Goal: Obtain resource: Obtain resource

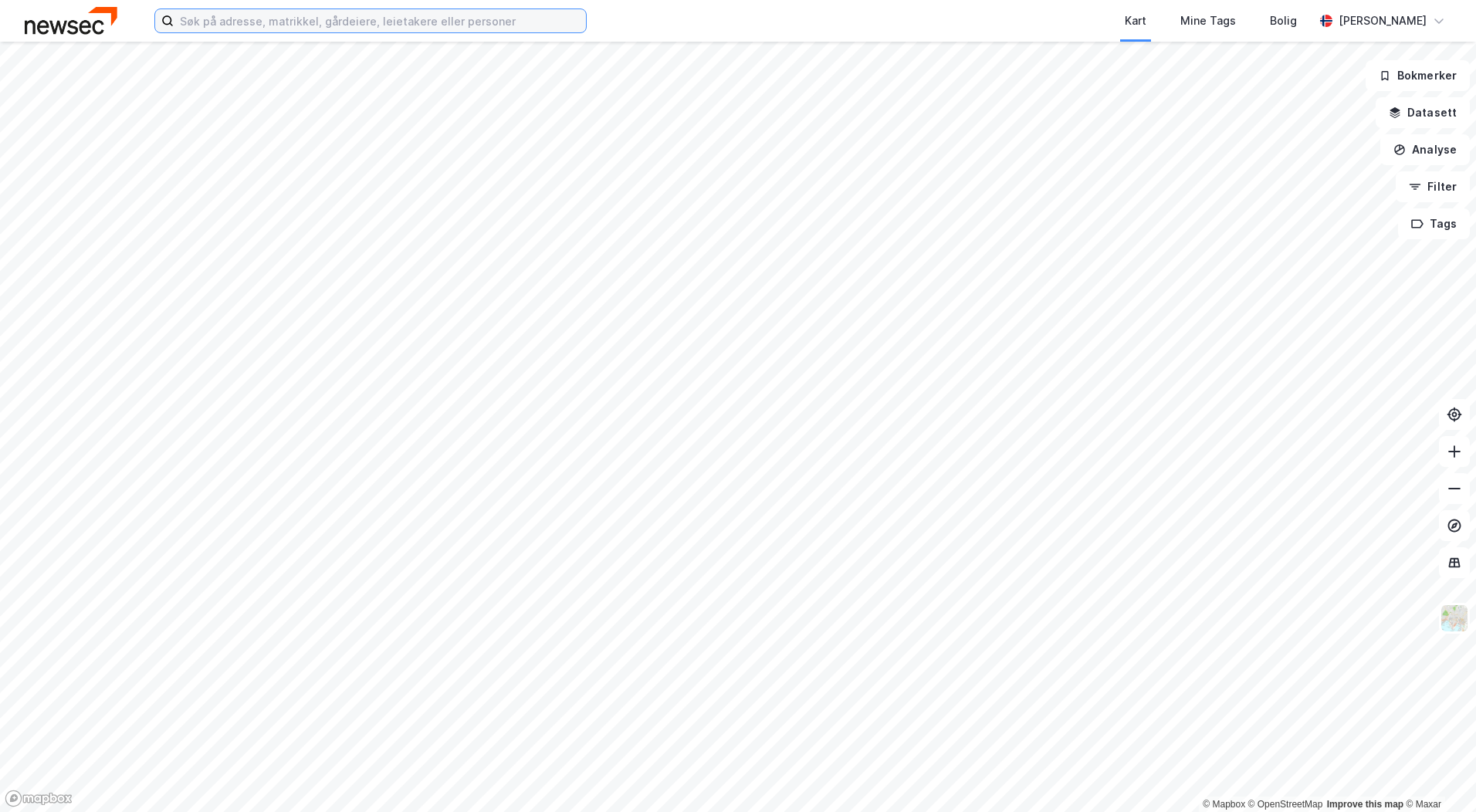
click at [271, 20] on input at bounding box center [380, 21] width 412 height 23
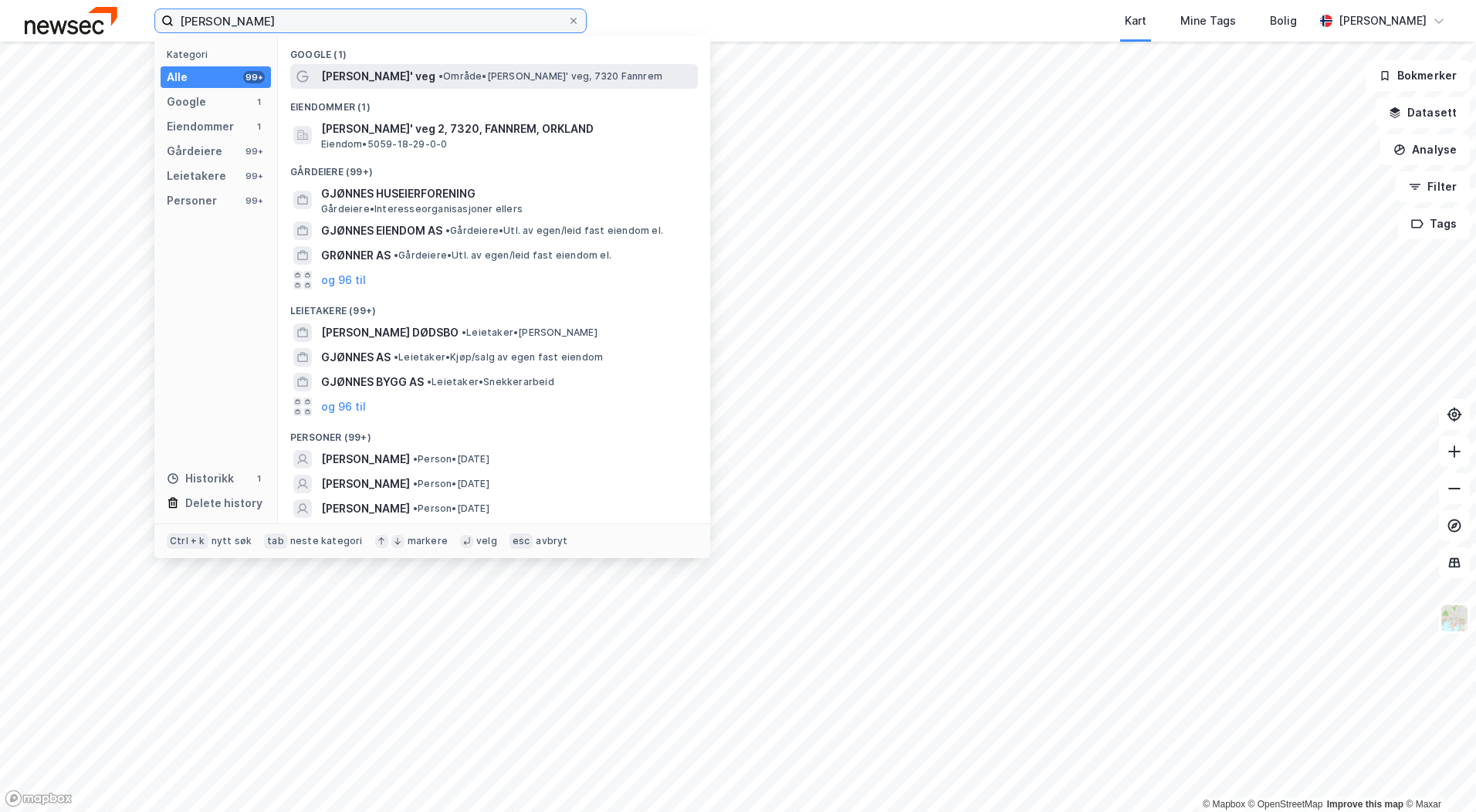
type input "[PERSON_NAME]"
click at [414, 83] on span "[PERSON_NAME]' veg" at bounding box center [378, 76] width 115 height 19
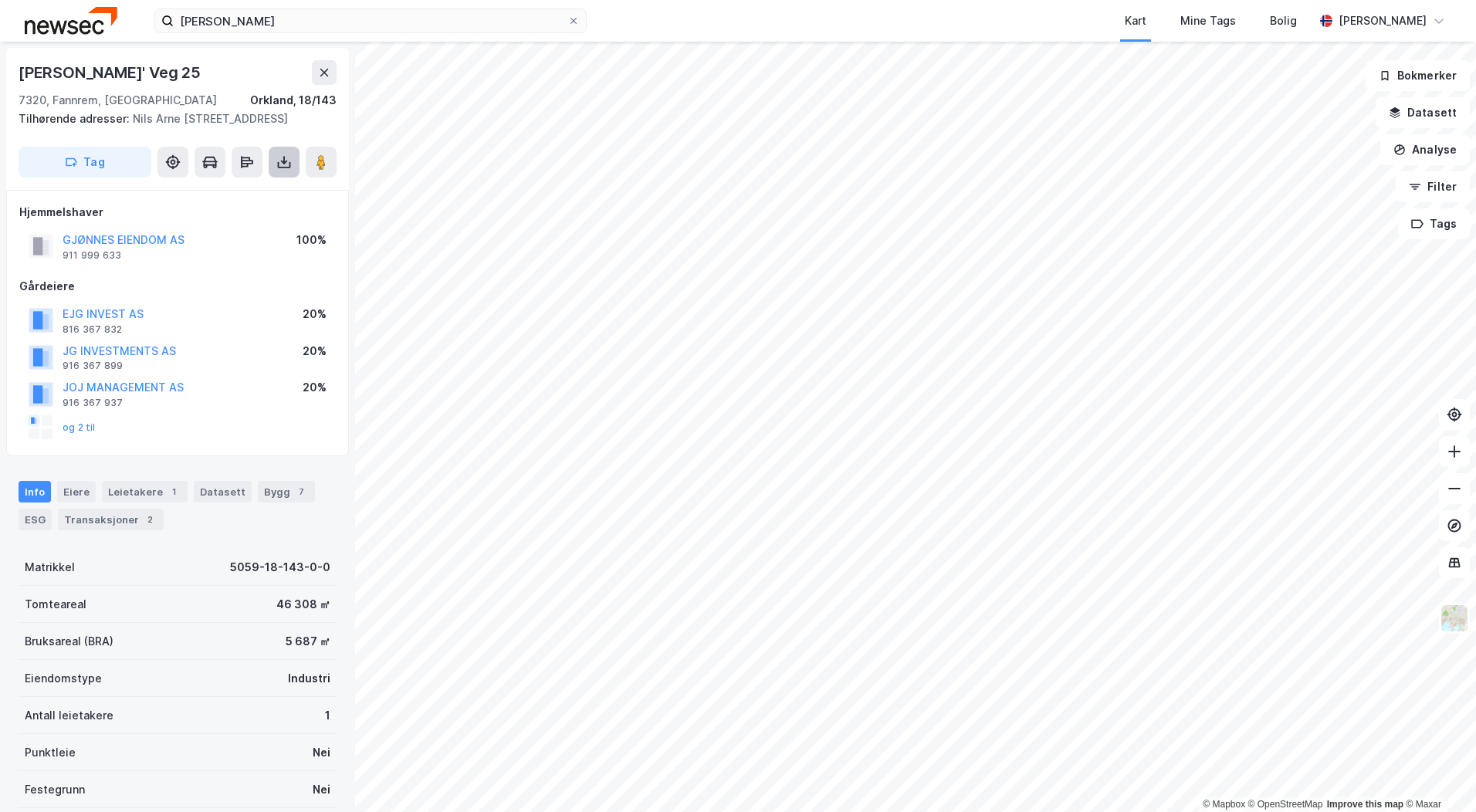
click at [273, 170] on button at bounding box center [284, 162] width 31 height 31
click at [250, 216] on div "Last ned matrikkelrapport" at bounding box center [226, 217] width 127 height 12
